Goal: Transaction & Acquisition: Purchase product/service

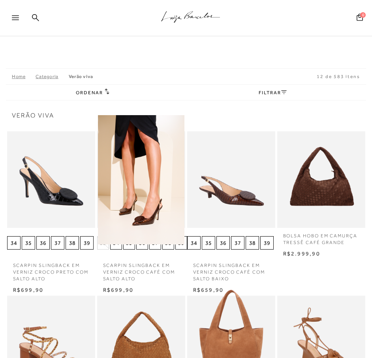
click at [35, 17] on icon at bounding box center [35, 17] width 7 height 7
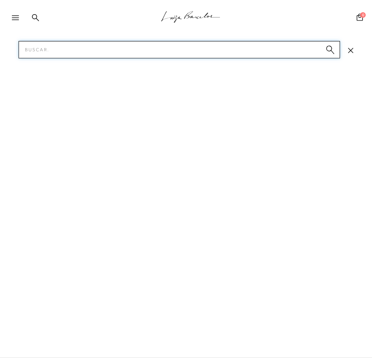
click at [34, 51] on input "Pesquisar" at bounding box center [179, 49] width 321 height 17
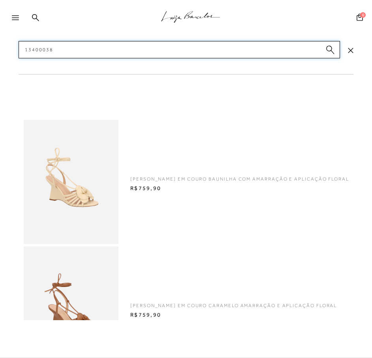
type input "13400038"
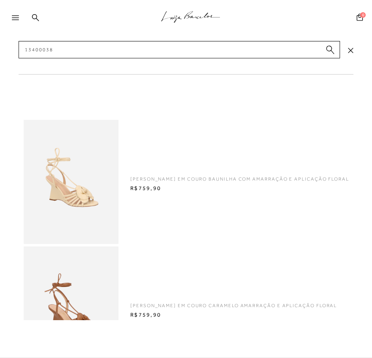
click at [75, 195] on img at bounding box center [71, 182] width 95 height 124
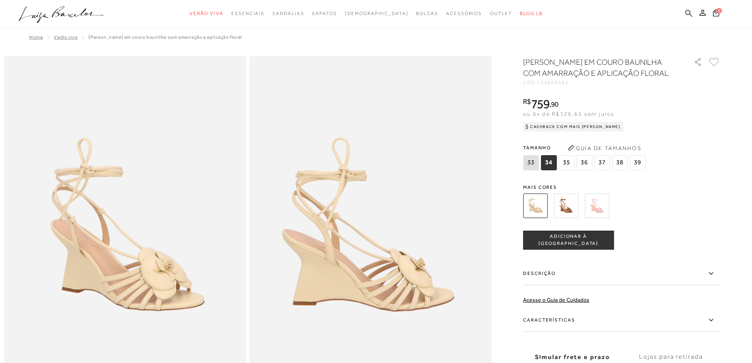
click at [371, 14] on icon at bounding box center [688, 12] width 7 height 7
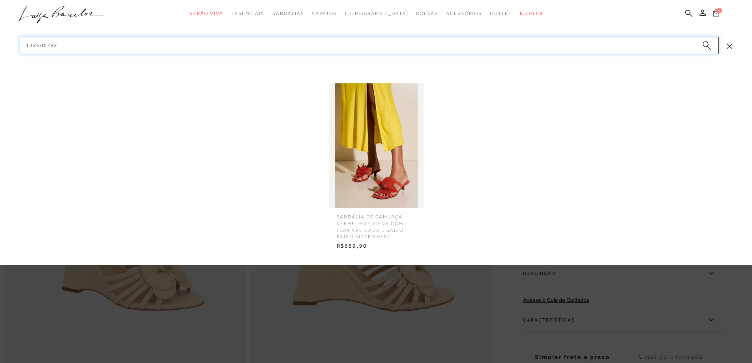
type input "138500282"
click at [371, 163] on img at bounding box center [376, 145] width 95 height 124
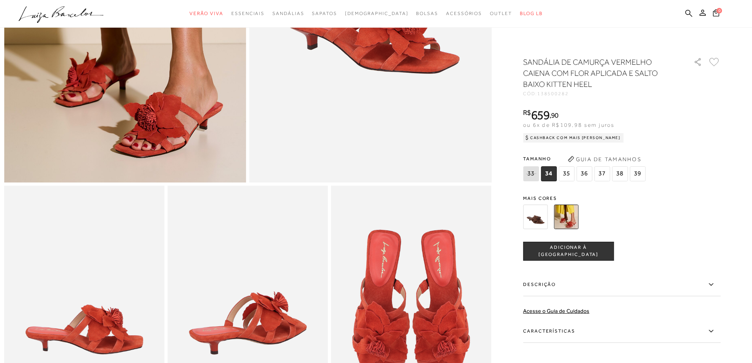
scroll to position [118, 0]
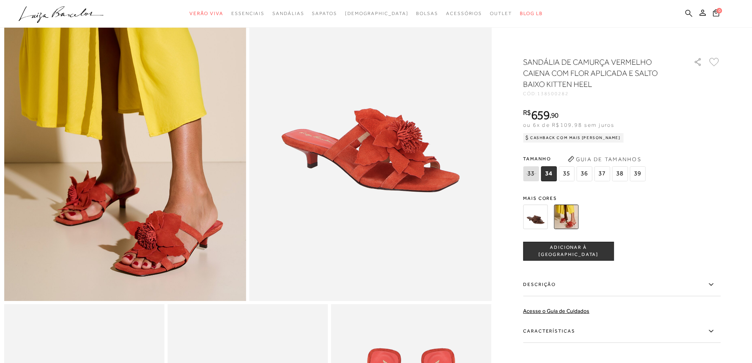
click at [371, 13] on icon at bounding box center [688, 12] width 7 height 7
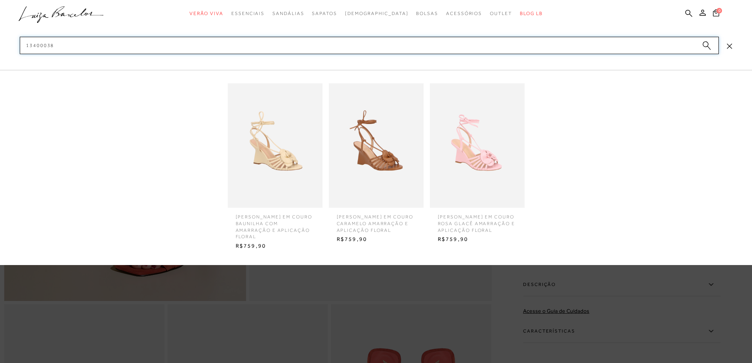
type input "13400038"
click at [275, 156] on img at bounding box center [275, 145] width 95 height 124
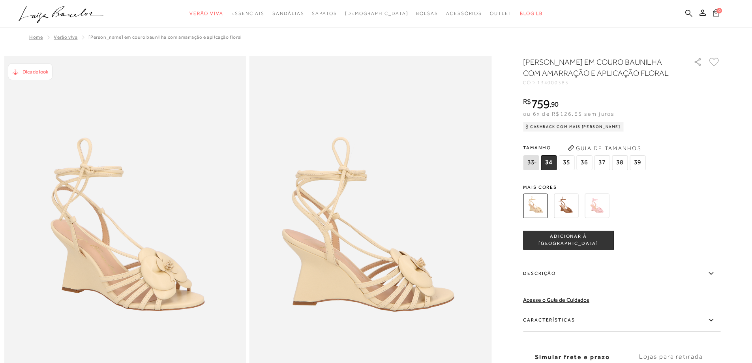
click at [371, 11] on icon at bounding box center [688, 12] width 7 height 7
click at [371, 12] on icon at bounding box center [688, 12] width 7 height 7
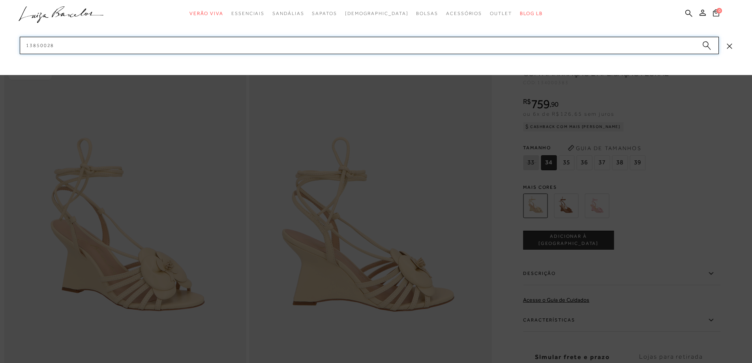
type input "138500282"
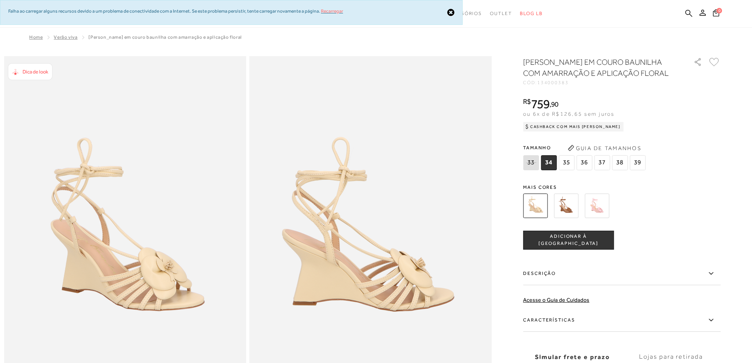
click at [334, 11] on link "Recarregar" at bounding box center [332, 11] width 22 height 6
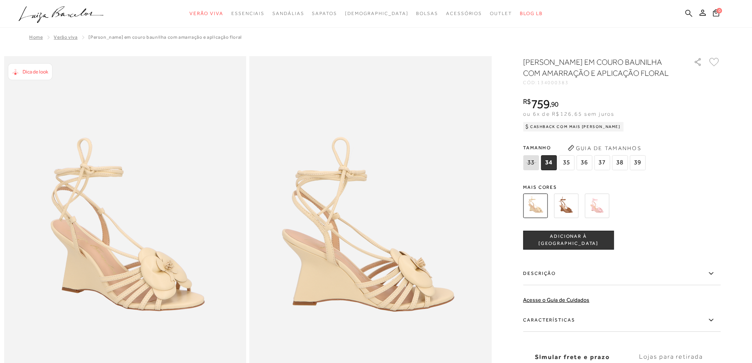
click at [371, 13] on icon at bounding box center [688, 12] width 7 height 7
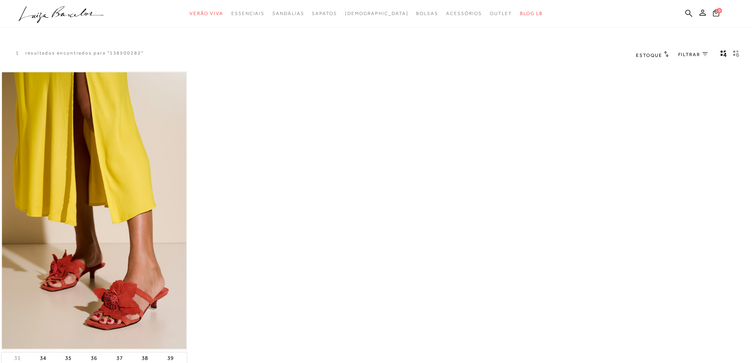
drag, startPoint x: 0, startPoint y: 0, endPoint x: 173, endPoint y: 268, distance: 319.2
click at [110, 293] on img at bounding box center [94, 210] width 184 height 277
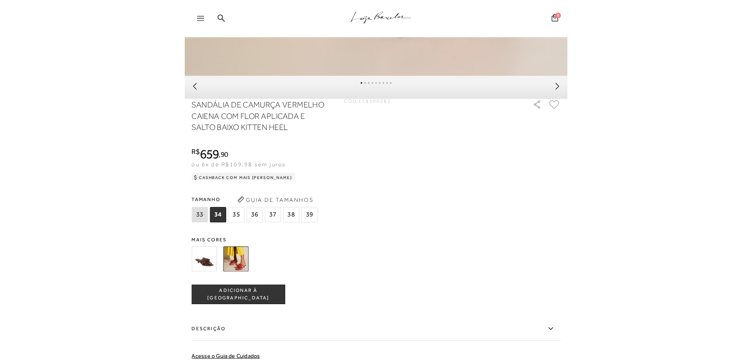
scroll to position [553, 0]
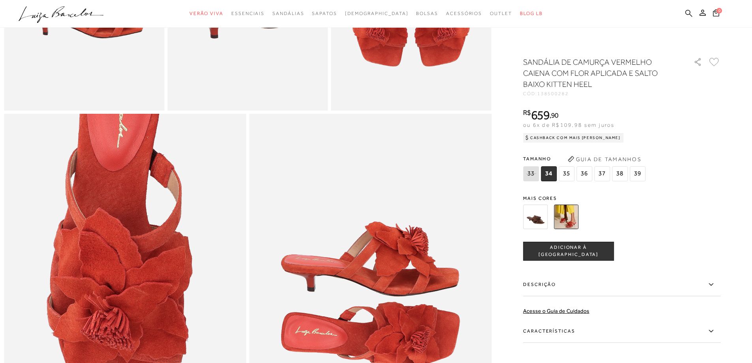
click at [685, 11] on icon at bounding box center [688, 12] width 7 height 7
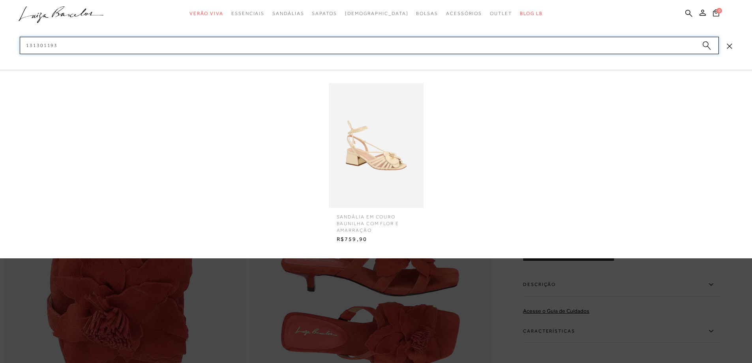
type input "131301193"
click at [379, 154] on img at bounding box center [376, 145] width 95 height 124
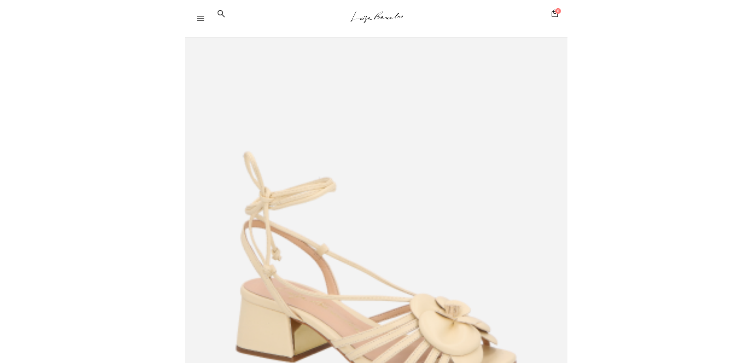
scroll to position [158, 0]
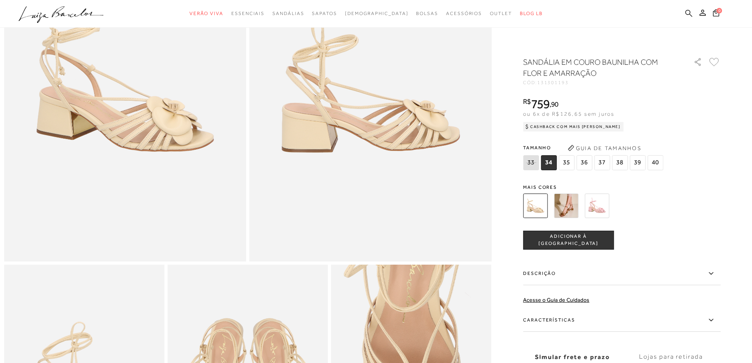
click at [688, 10] on icon at bounding box center [688, 12] width 7 height 7
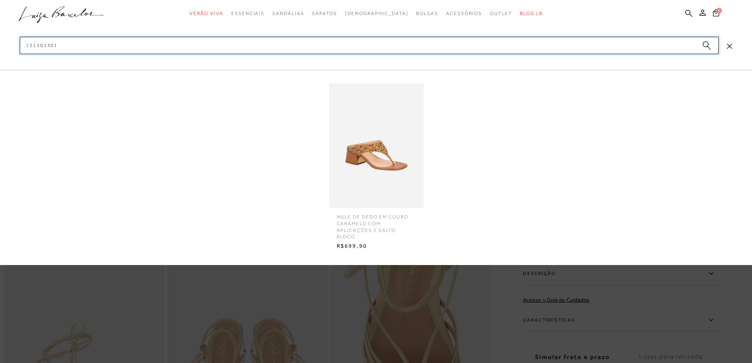
type input "131301301"
click at [382, 157] on img at bounding box center [376, 145] width 95 height 124
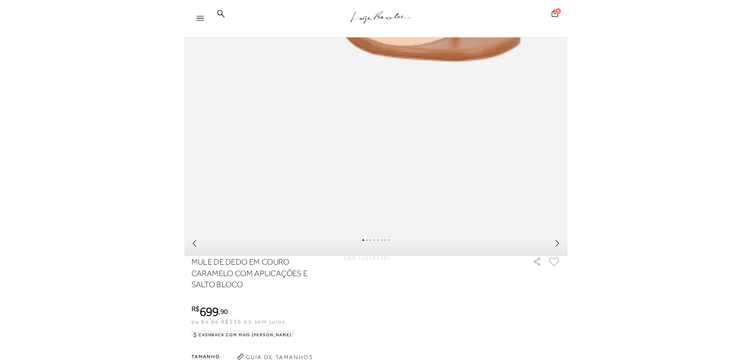
scroll to position [276, 0]
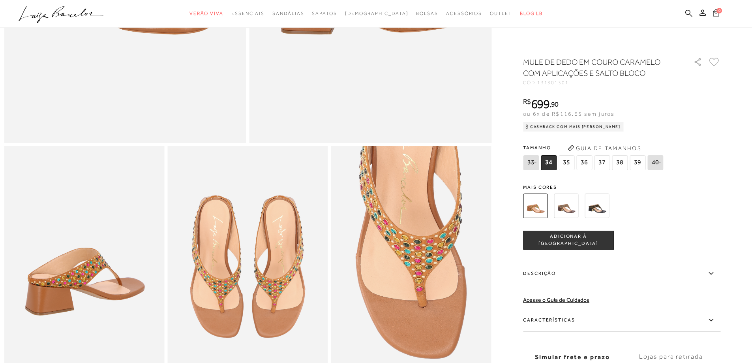
click at [688, 11] on icon at bounding box center [688, 12] width 7 height 7
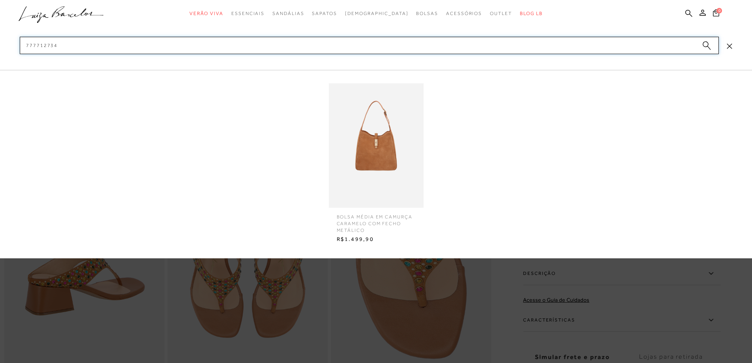
type input "777712734"
click at [377, 164] on img at bounding box center [376, 145] width 95 height 124
